Goal: Task Accomplishment & Management: Manage account settings

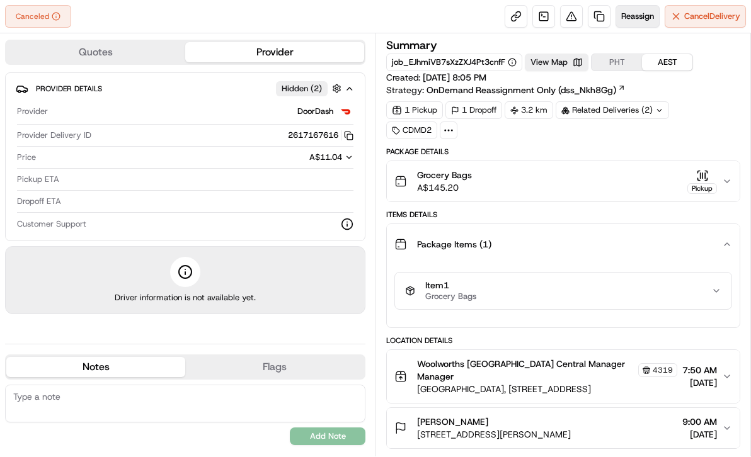
click at [644, 18] on span "Reassign" at bounding box center [637, 16] width 33 height 11
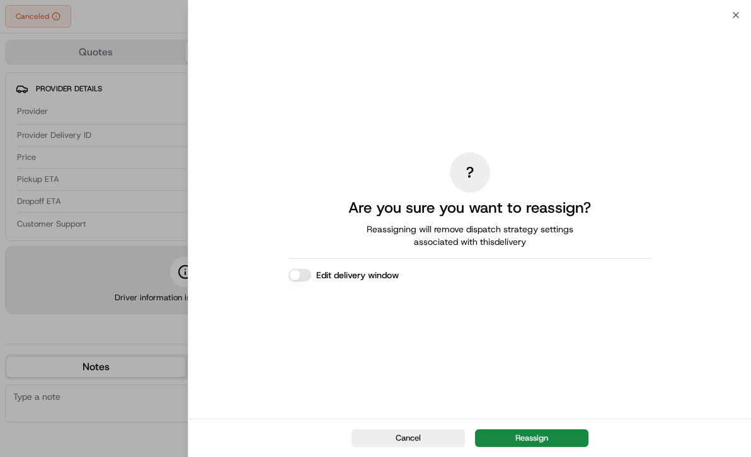
click at [521, 448] on div "Cancel Reassign" at bounding box center [469, 438] width 562 height 38
click at [519, 435] on button "Reassign" at bounding box center [531, 438] width 113 height 18
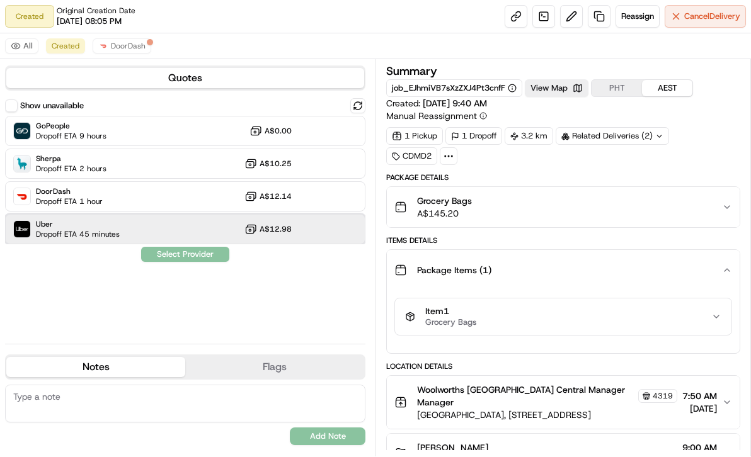
click at [70, 232] on span "Dropoff ETA 45 minutes" at bounding box center [78, 234] width 84 height 10
click at [581, 86] on button "View Map" at bounding box center [557, 88] width 64 height 18
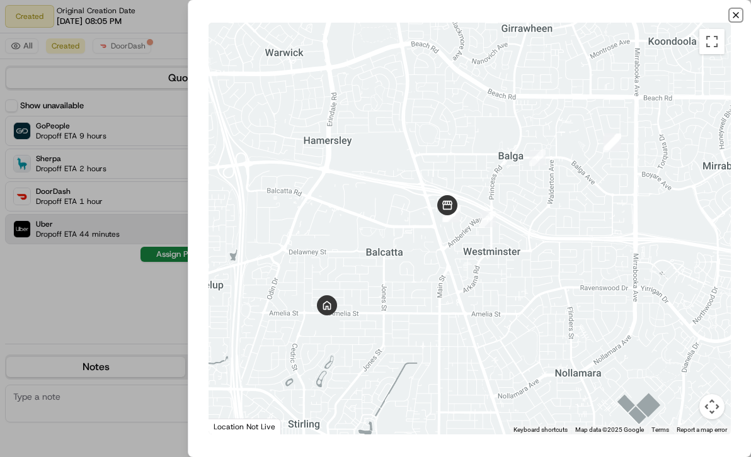
click at [740, 10] on icon "button" at bounding box center [735, 15] width 10 height 10
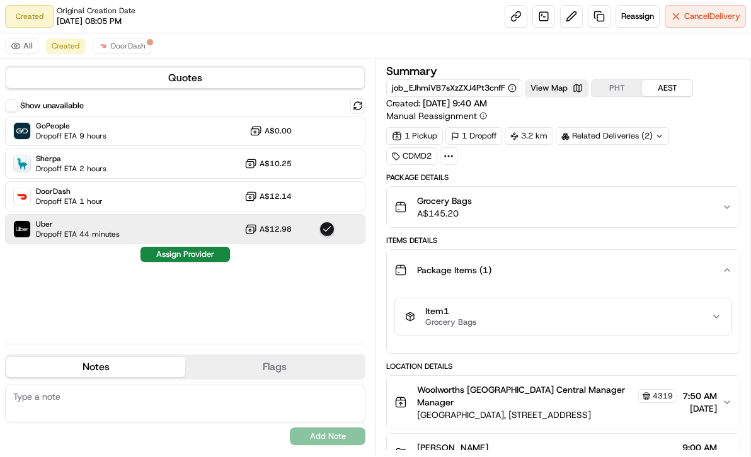
click at [207, 252] on button "Assign Provider" at bounding box center [184, 254] width 89 height 15
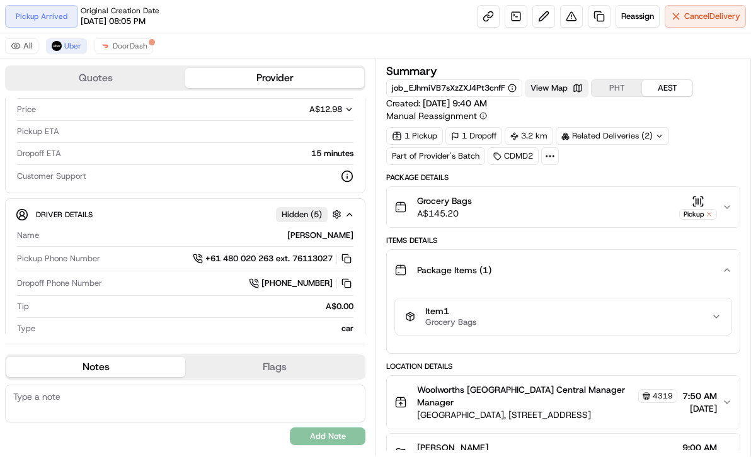
click at [557, 82] on button "View Map" at bounding box center [557, 88] width 64 height 18
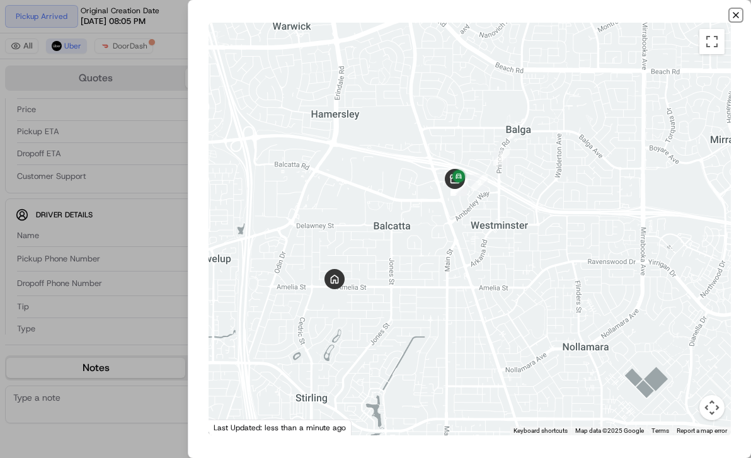
click at [737, 18] on icon "button" at bounding box center [735, 15] width 5 height 5
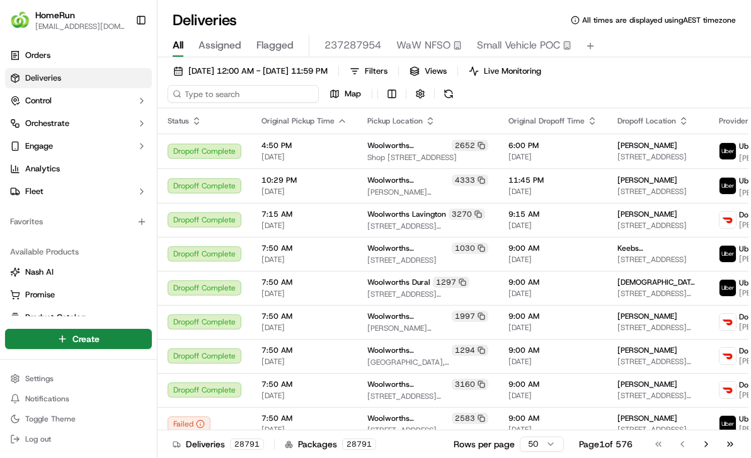
click at [242, 91] on input at bounding box center [242, 94] width 151 height 18
click at [249, 66] on span "[DATE] 12:00 AM - [DATE] 11:59 PM" at bounding box center [257, 70] width 139 height 11
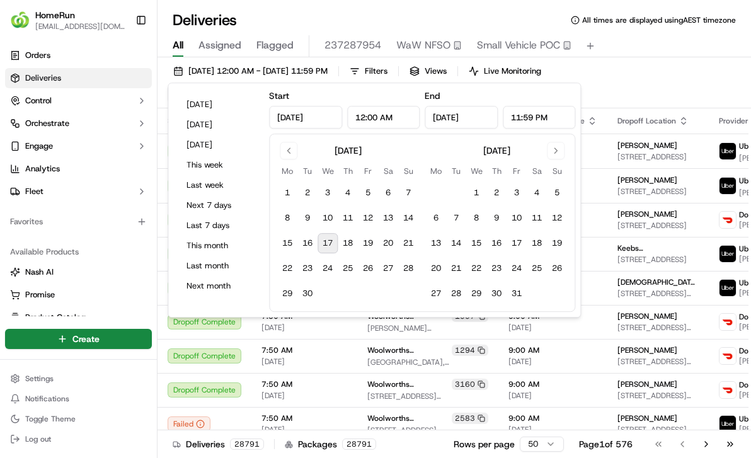
click at [327, 238] on button "17" at bounding box center [327, 243] width 20 height 20
type input "[DATE]"
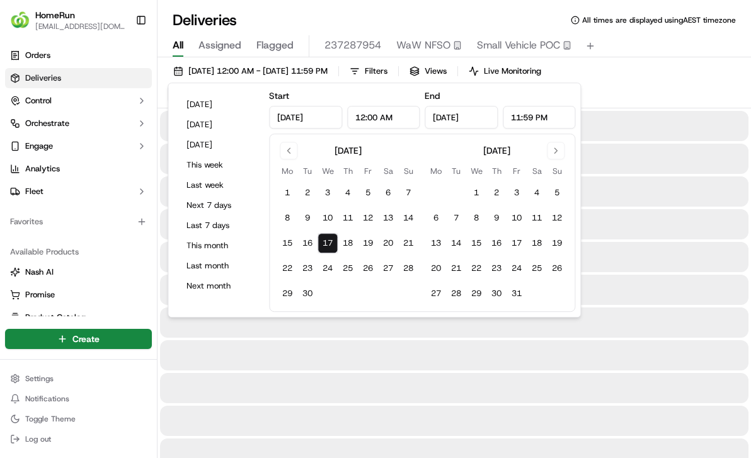
click at [207, 54] on button "Assigned" at bounding box center [219, 45] width 43 height 21
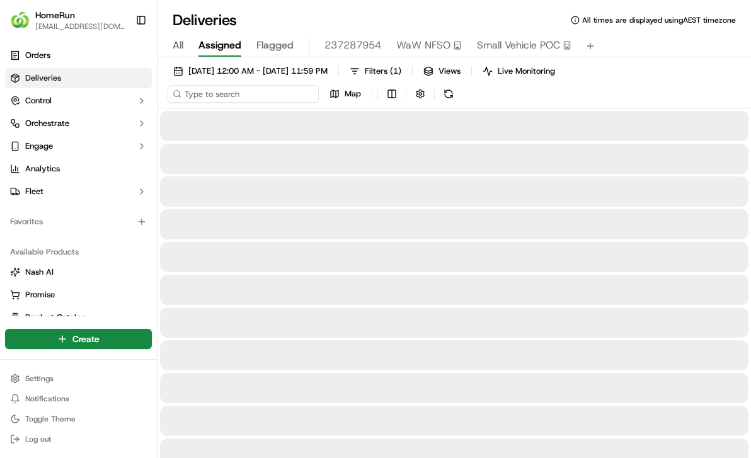
click at [234, 96] on input at bounding box center [242, 94] width 151 height 18
paste input "269767209"
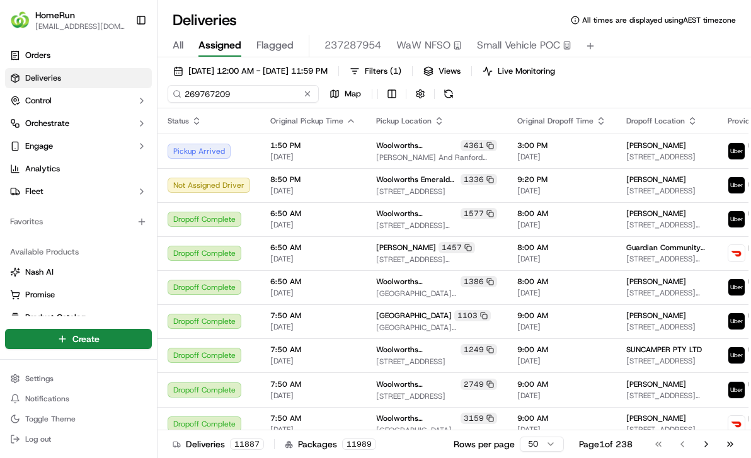
type input "269767209"
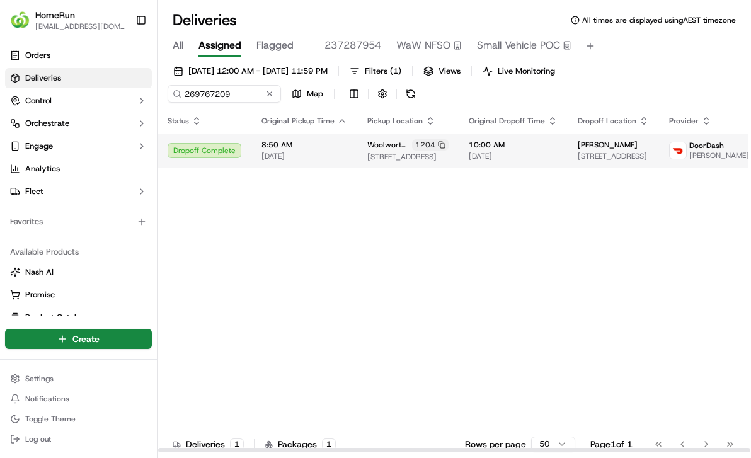
click at [293, 166] on td "8:50 AM [DATE]" at bounding box center [304, 150] width 106 height 34
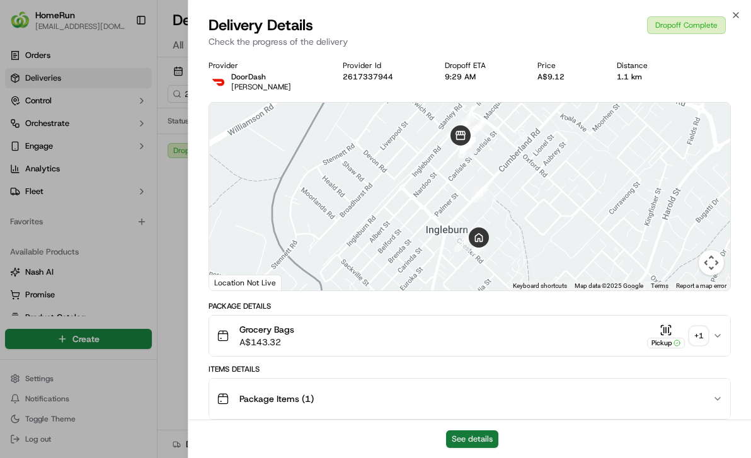
click at [476, 438] on button "See details" at bounding box center [472, 439] width 52 height 18
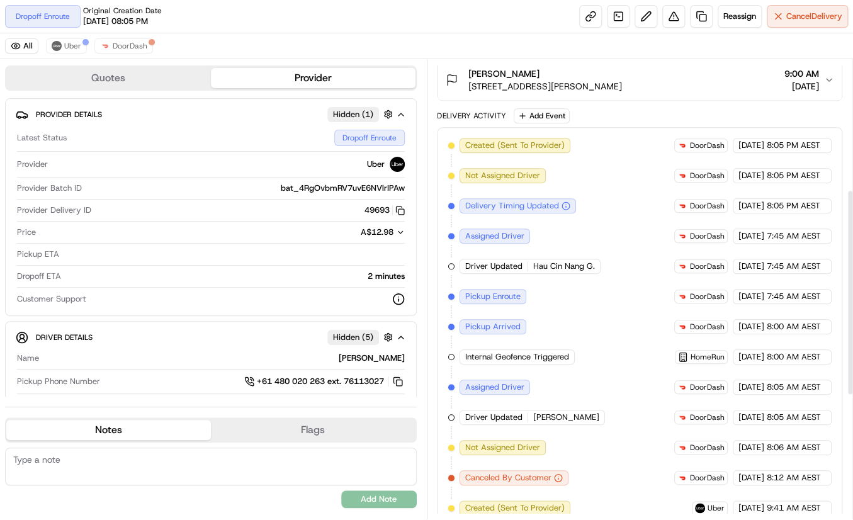
scroll to position [566, 0]
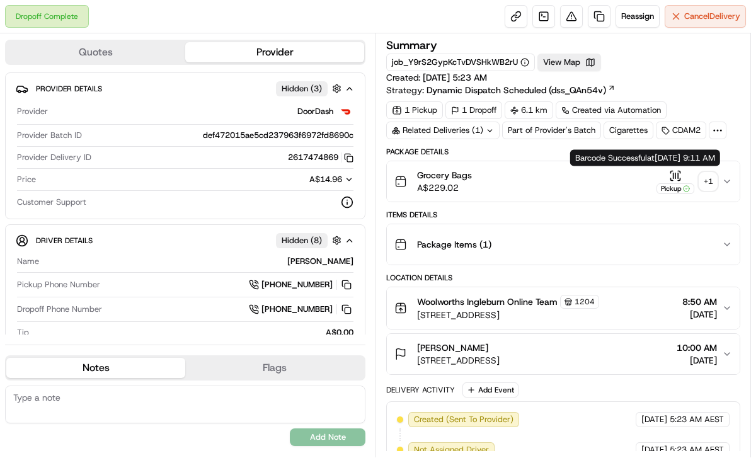
click at [689, 183] on div "Pickup" at bounding box center [675, 188] width 38 height 11
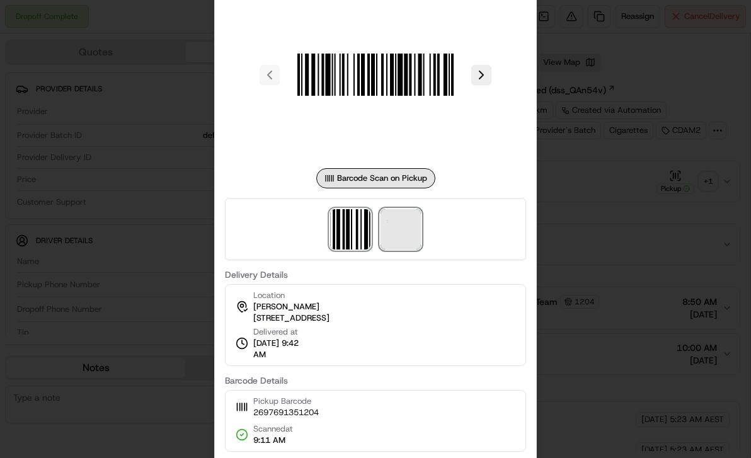
click at [411, 235] on img at bounding box center [400, 229] width 40 height 40
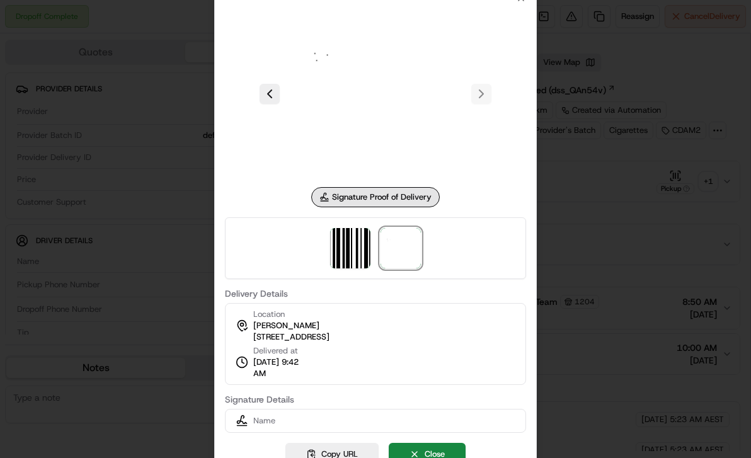
click at [625, 183] on div at bounding box center [375, 229] width 751 height 458
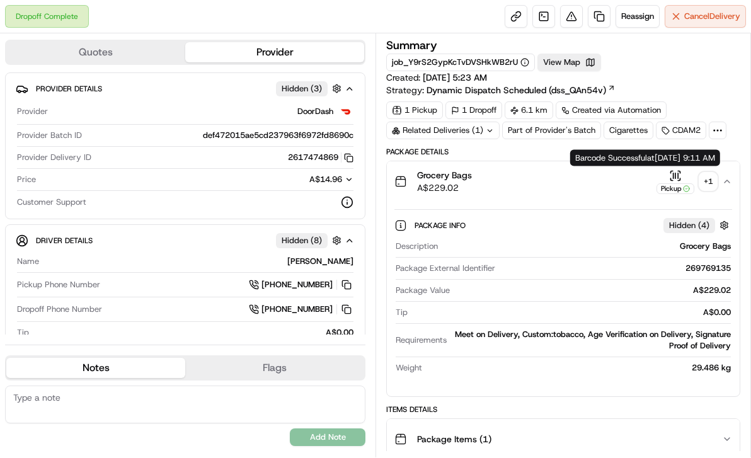
click at [672, 169] on icon "button" at bounding box center [675, 175] width 13 height 13
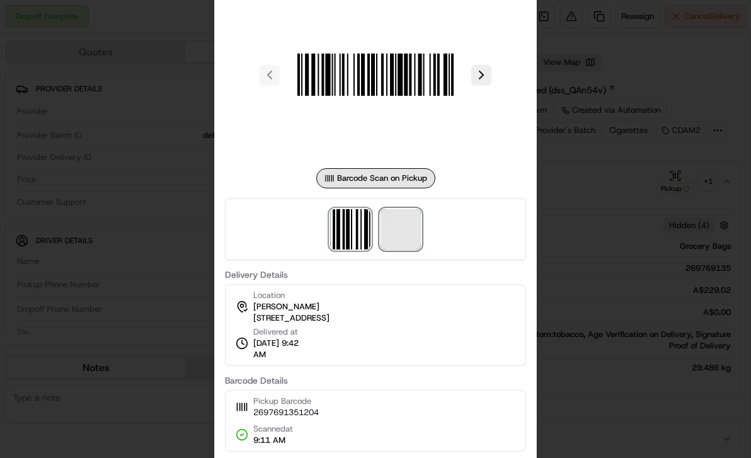
click at [393, 237] on img at bounding box center [400, 229] width 40 height 40
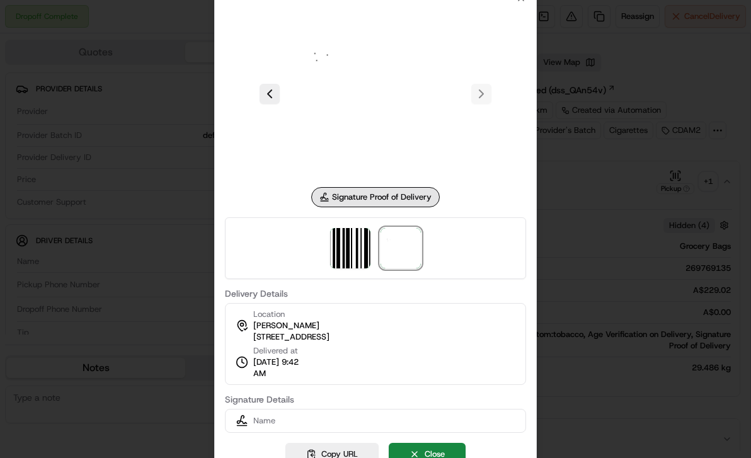
click at [562, 269] on div at bounding box center [375, 229] width 751 height 458
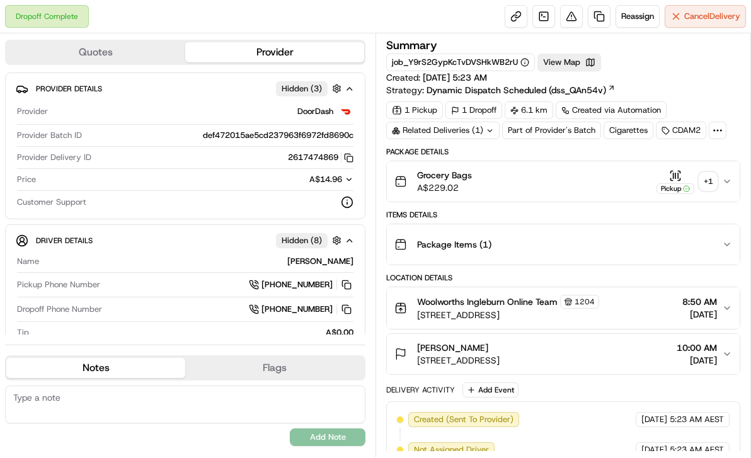
click at [473, 127] on div "Related Deliveries (1)" at bounding box center [442, 131] width 113 height 18
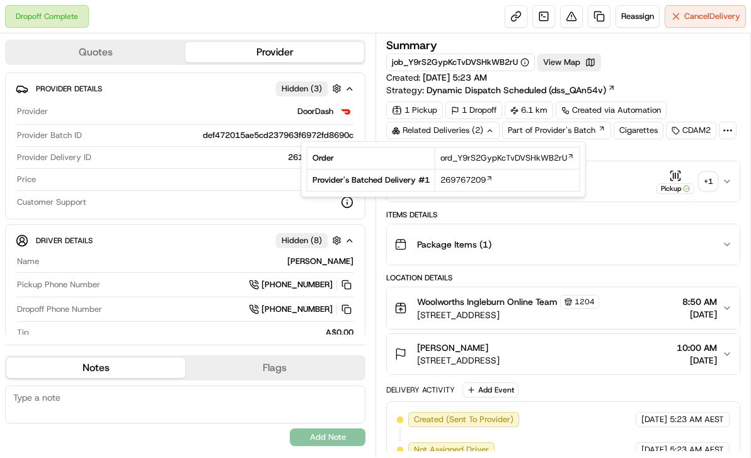
click at [473, 127] on div "Related Deliveries (2)" at bounding box center [442, 131] width 113 height 18
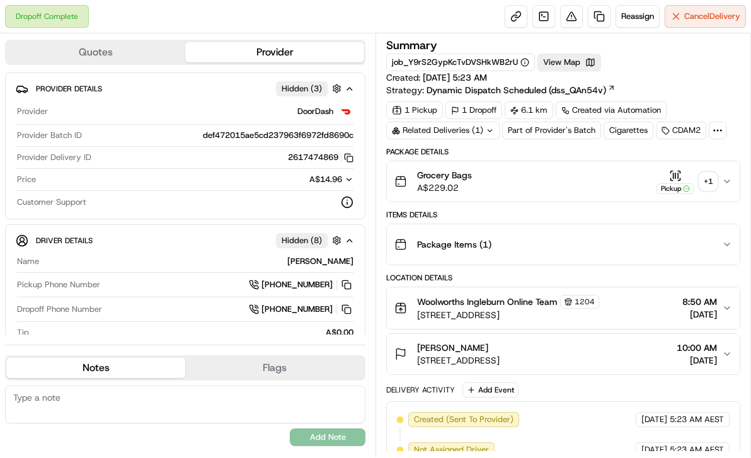
click at [465, 128] on div "Related Deliveries (1)" at bounding box center [442, 131] width 113 height 18
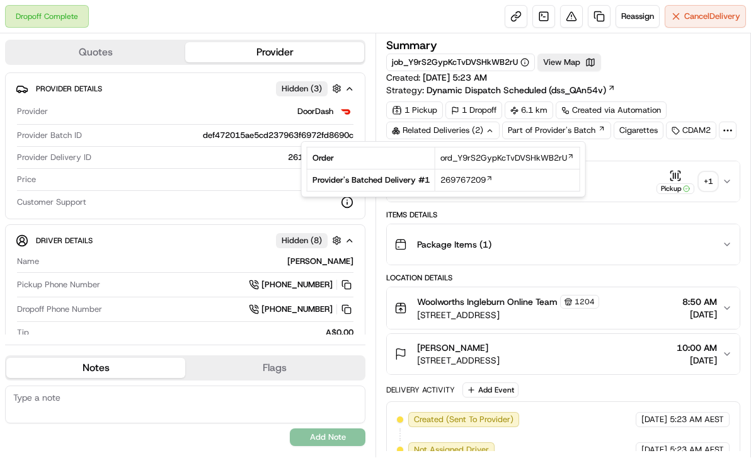
click at [436, 178] on td "269767209" at bounding box center [506, 180] width 145 height 22
drag, startPoint x: 436, startPoint y: 178, endPoint x: 451, endPoint y: 181, distance: 14.8
click at [451, 181] on td "269767209" at bounding box center [506, 180] width 145 height 22
copy span "269767209"
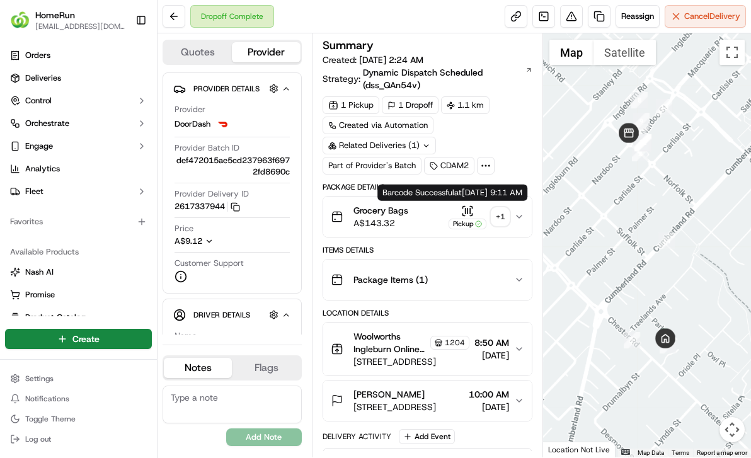
click at [467, 208] on icon "button" at bounding box center [467, 210] width 0 height 5
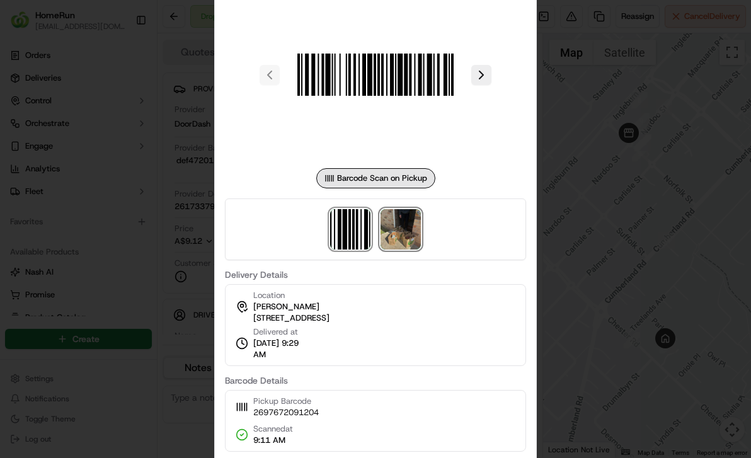
click at [395, 230] on img at bounding box center [400, 229] width 40 height 40
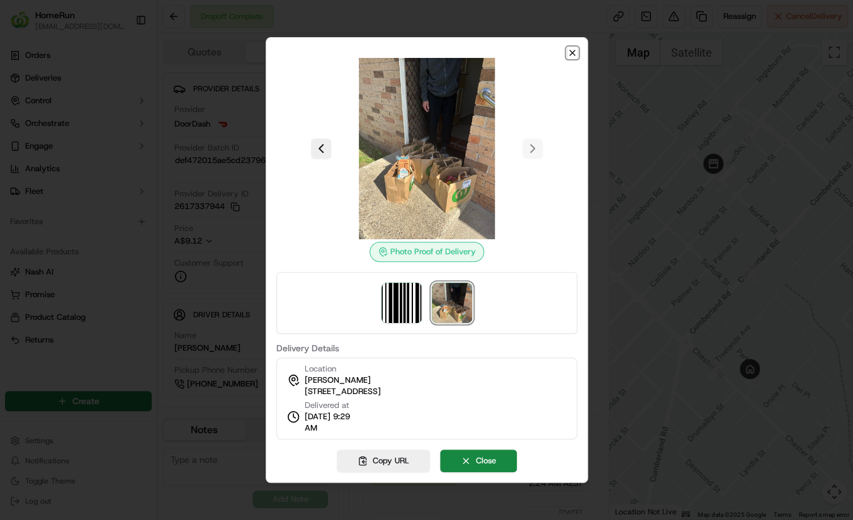
click at [567, 52] on icon "button" at bounding box center [572, 53] width 10 height 10
